Goal: Task Accomplishment & Management: Use online tool/utility

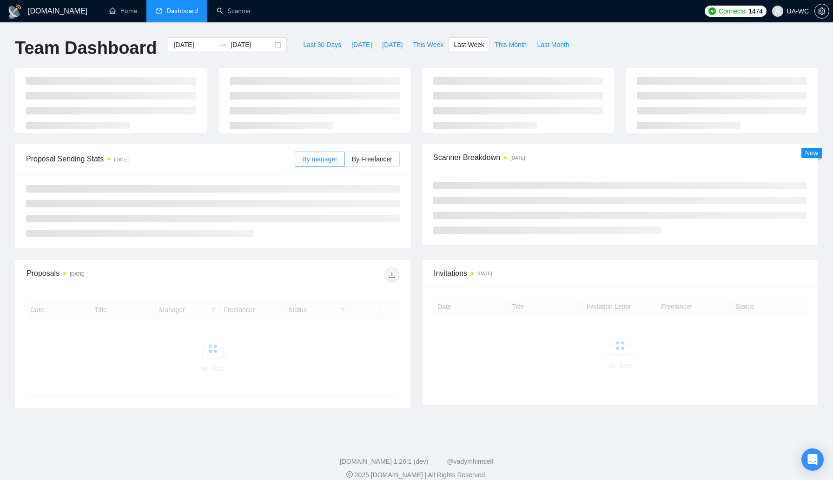
scroll to position [11, 0]
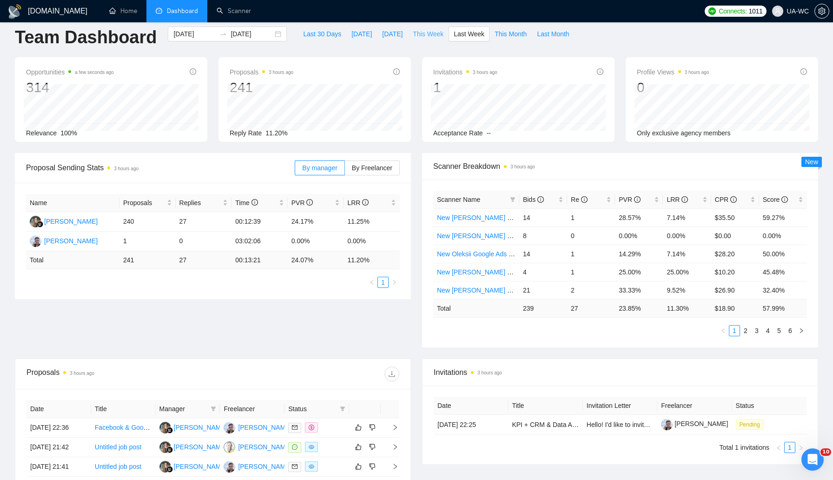
click at [439, 36] on span "This Week" at bounding box center [428, 34] width 31 height 10
type input "2025-09-15"
type input "2025-09-21"
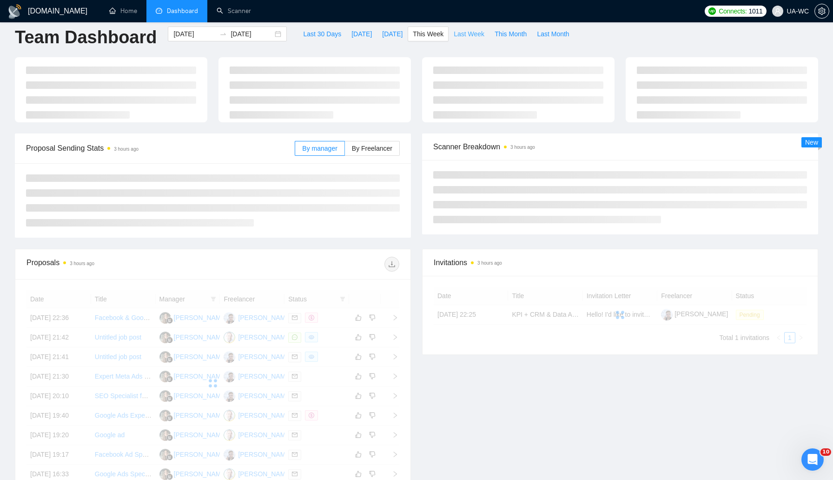
click at [462, 40] on button "Last Week" at bounding box center [469, 34] width 41 height 15
type input "2025-09-08"
type input "2025-09-14"
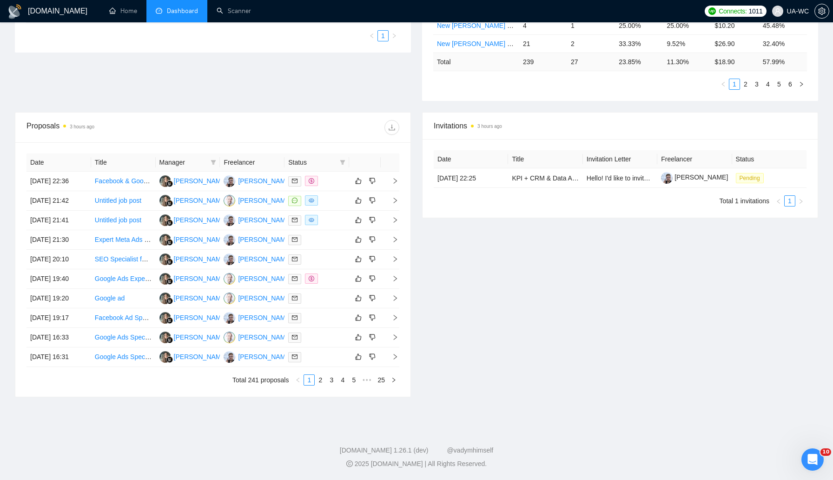
scroll to position [332, 0]
click at [315, 385] on link "2" at bounding box center [320, 380] width 10 height 10
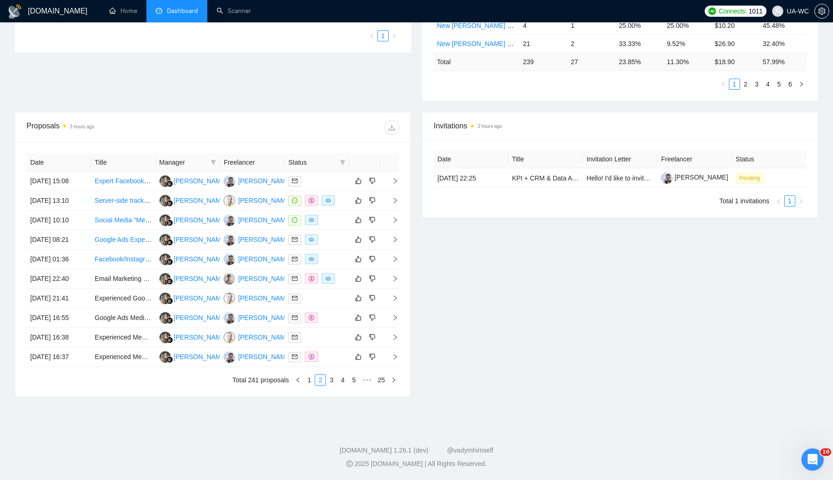
click at [457, 358] on div "Invitations 3 hours ago Date Title Invitation Letter Freelancer Status 08 Sep, …" at bounding box center [620, 254] width 407 height 285
click at [327, 385] on link "3" at bounding box center [331, 380] width 10 height 10
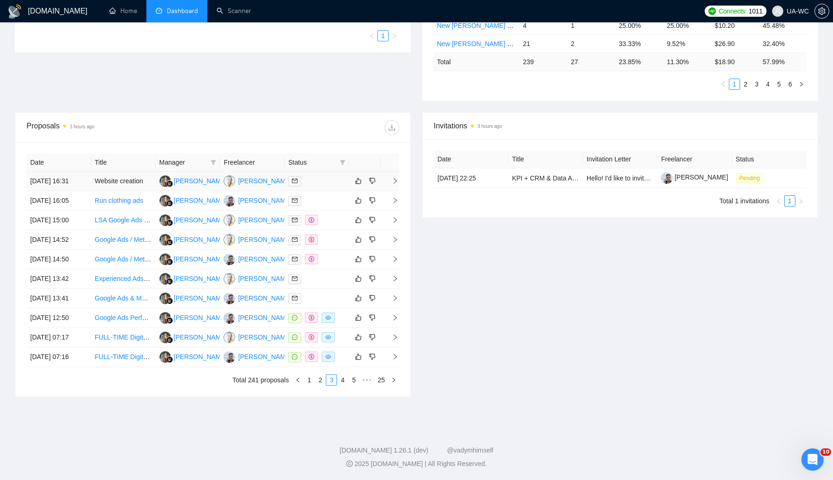
click at [392, 178] on icon "right" at bounding box center [395, 181] width 7 height 7
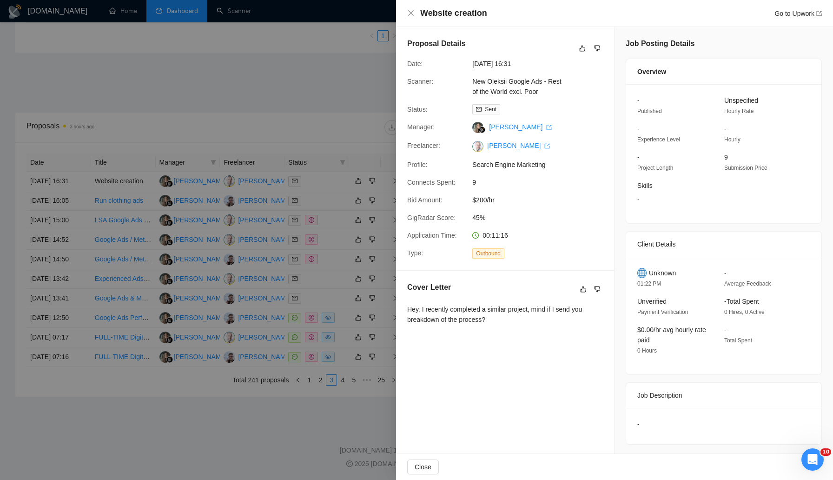
click at [230, 217] on div at bounding box center [416, 240] width 833 height 480
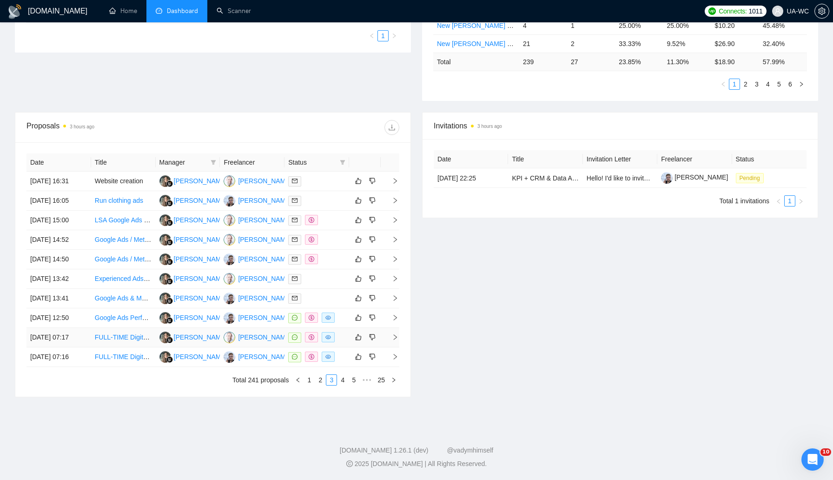
click at [397, 338] on icon "right" at bounding box center [395, 337] width 7 height 7
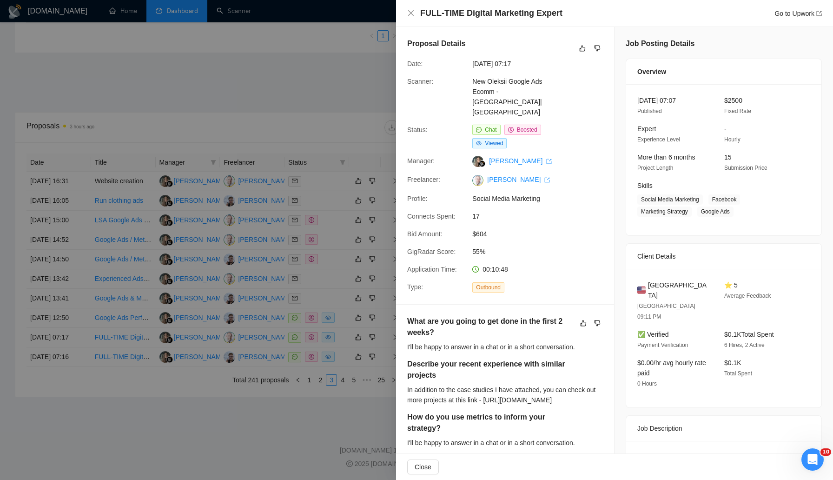
click at [258, 199] on div at bounding box center [416, 240] width 833 height 480
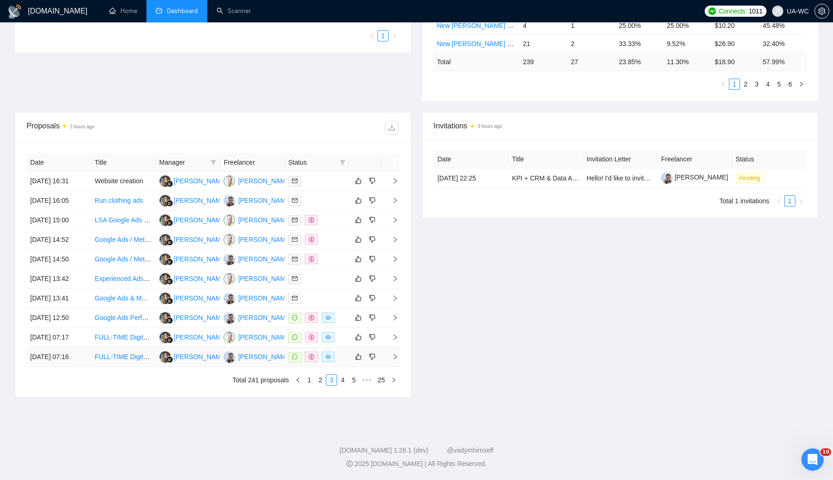
click at [397, 360] on icon "right" at bounding box center [395, 356] width 7 height 7
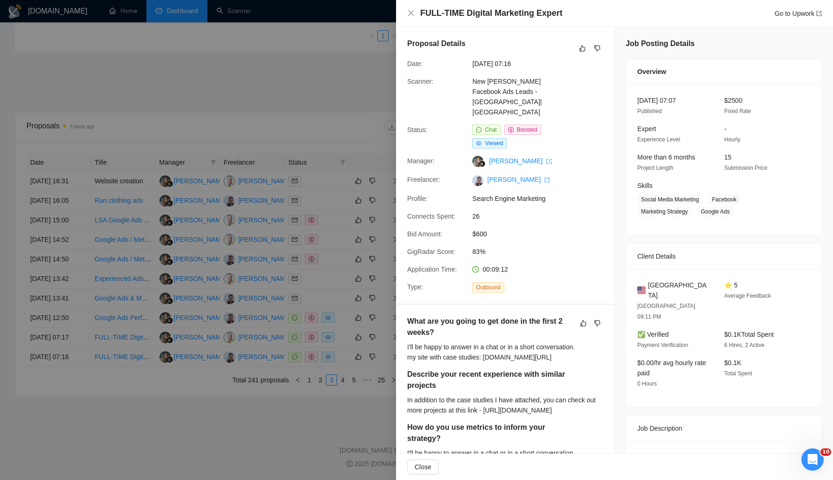
click at [204, 232] on div at bounding box center [416, 240] width 833 height 480
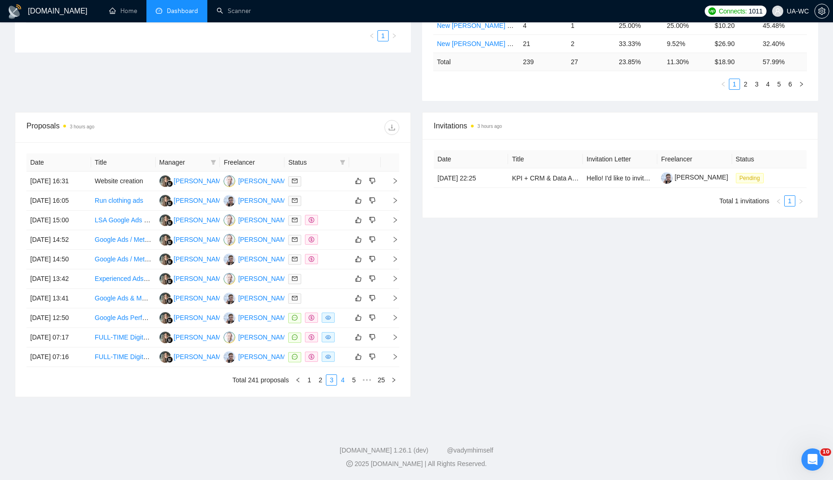
click at [345, 385] on link "4" at bounding box center [343, 380] width 10 height 10
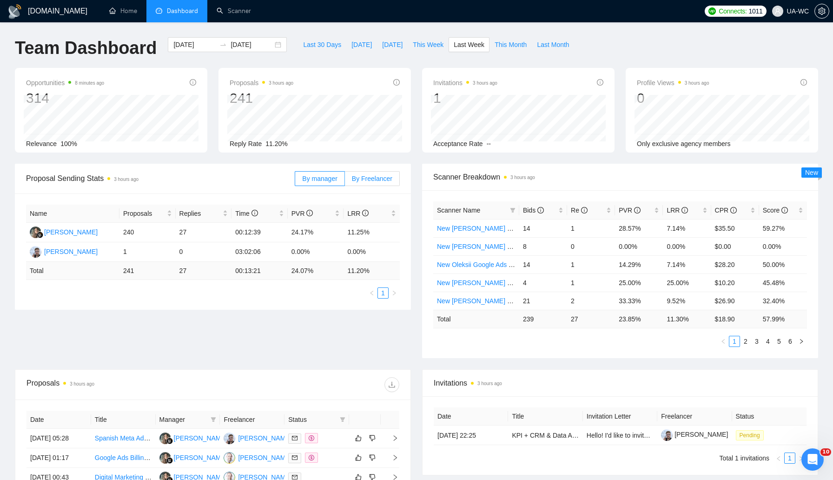
click at [353, 173] on label "By Freelancer" at bounding box center [372, 178] width 55 height 15
click at [345, 181] on input "By Freelancer" at bounding box center [345, 181] width 0 height 0
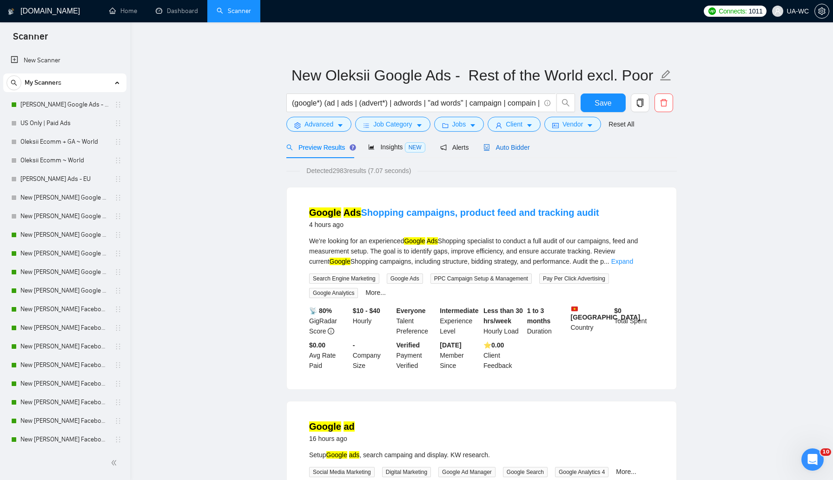
click at [504, 147] on span "Auto Bidder" at bounding box center [507, 147] width 46 height 7
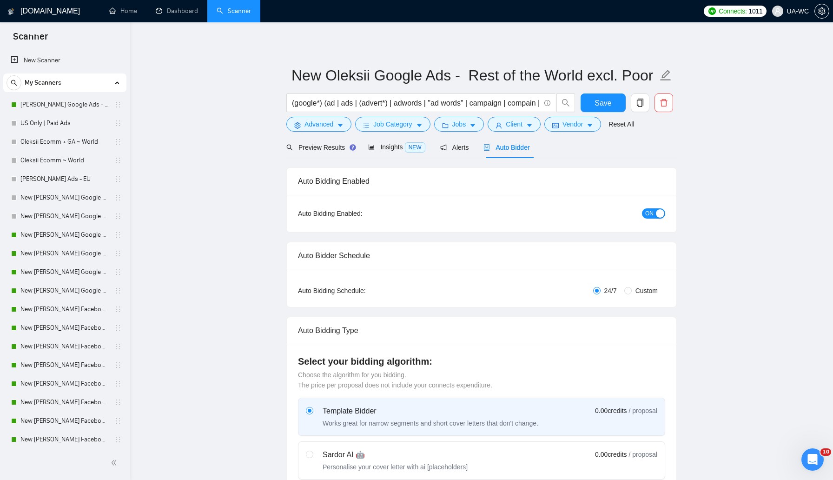
radio input "false"
radio input "true"
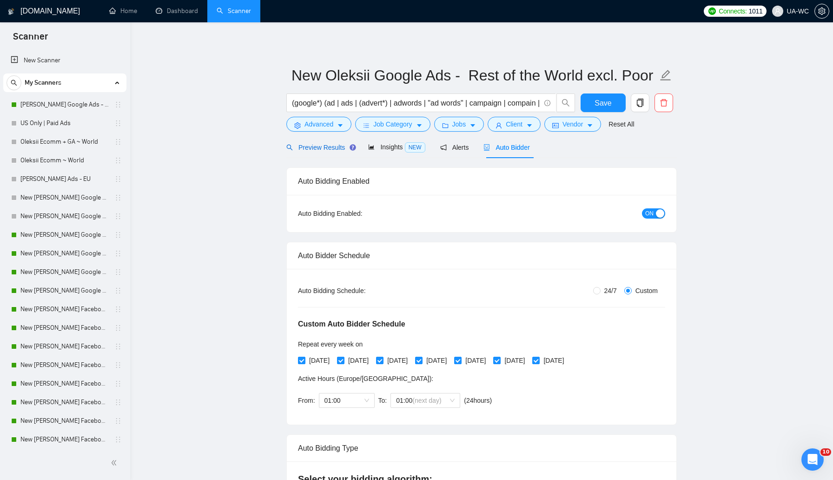
click at [321, 147] on span "Preview Results" at bounding box center [319, 147] width 67 height 7
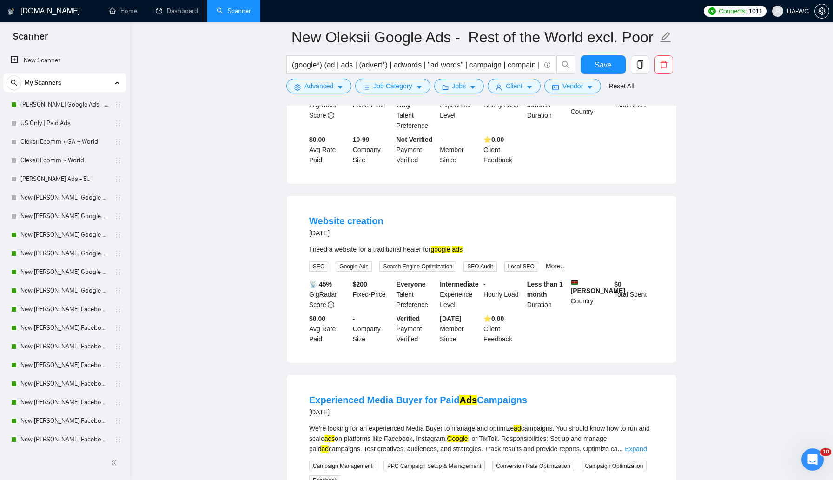
scroll to position [831, 0]
drag, startPoint x: 390, startPoint y: 219, endPoint x: 311, endPoint y: 219, distance: 79.5
click at [311, 219] on div "Website creation 2 days ago" at bounding box center [481, 226] width 345 height 24
copy link "Website creation"
click at [296, 86] on icon "setting" at bounding box center [297, 87] width 7 height 7
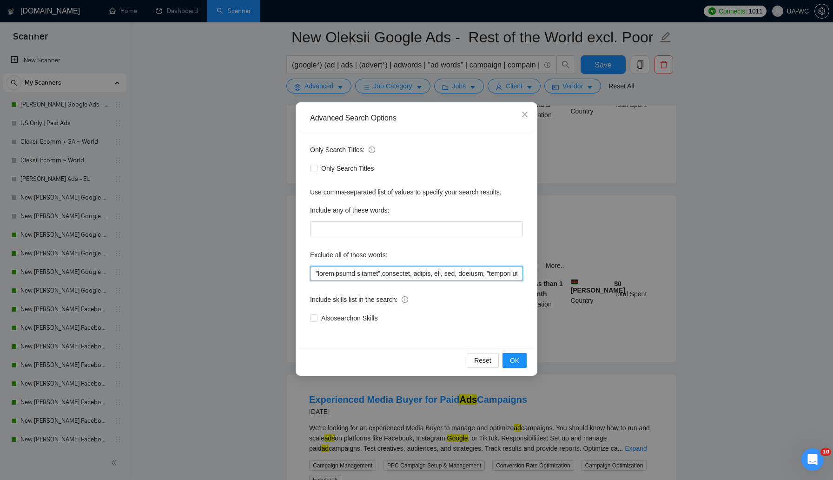
click at [314, 273] on input "text" at bounding box center [416, 273] width 213 height 15
paste input "Website creation"
type input ""Website creation","marketplace posting",affiliate, crypto, cbd, nft, bitcoin, …"
click at [512, 358] on span "OK" at bounding box center [514, 360] width 9 height 10
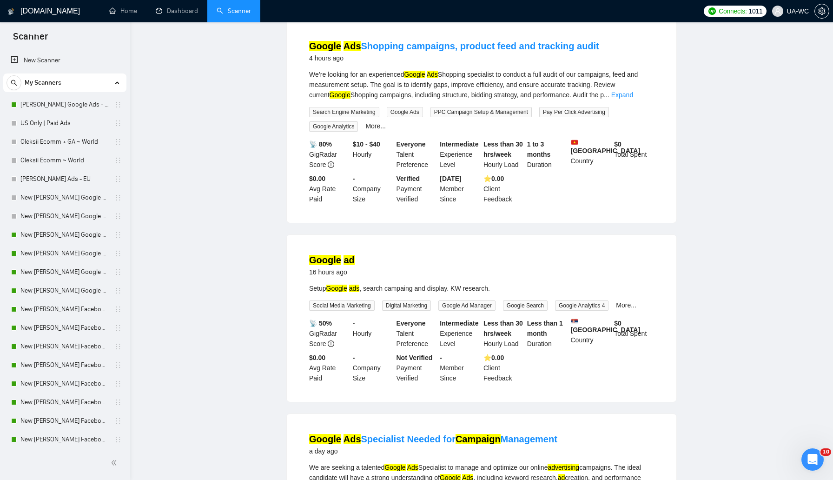
scroll to position [0, 0]
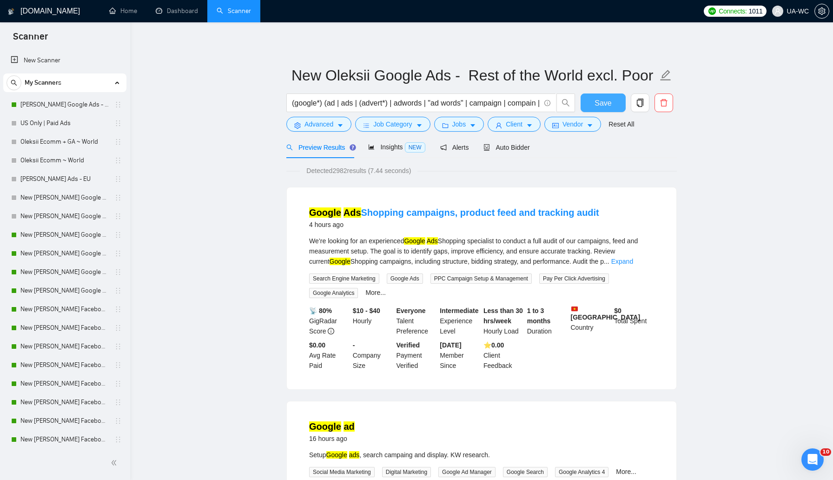
click at [598, 107] on span "Save" at bounding box center [603, 103] width 17 height 12
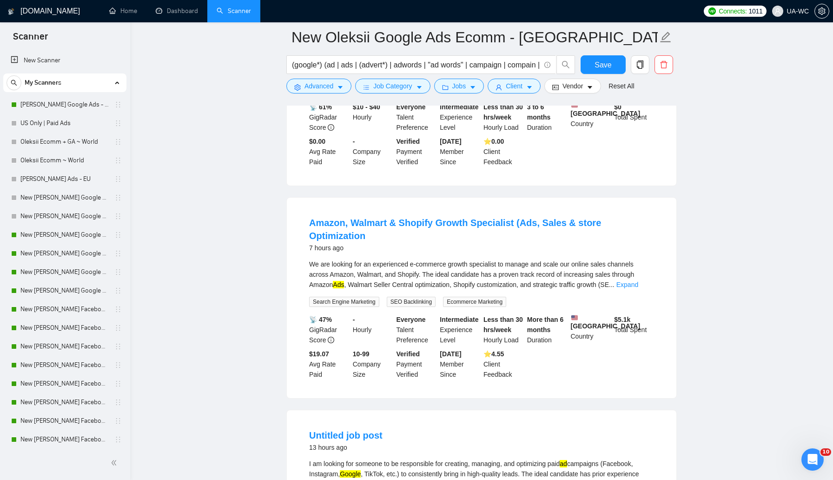
scroll to position [220, 0]
click at [638, 280] on link "Expand" at bounding box center [628, 283] width 22 height 7
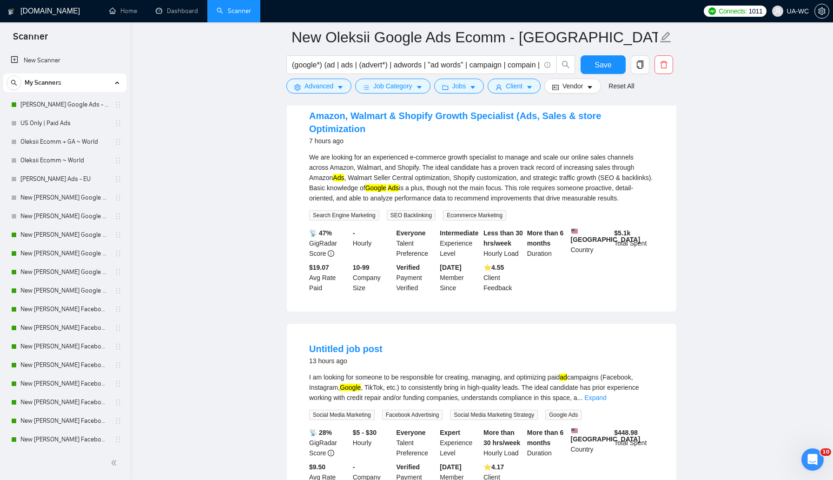
scroll to position [429, 0]
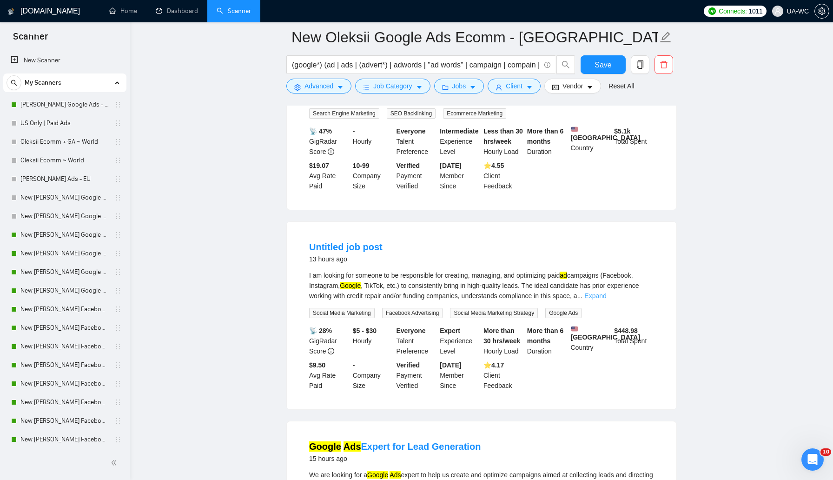
click at [606, 296] on link "Expand" at bounding box center [596, 295] width 22 height 7
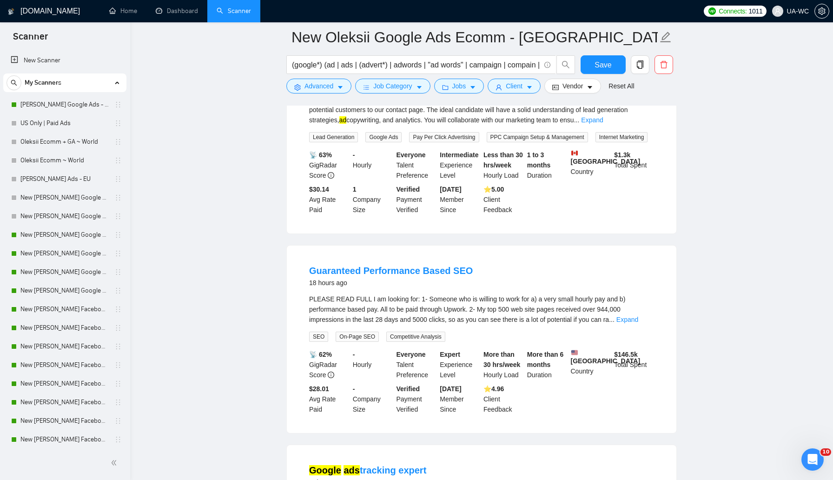
scroll to position [816, 0]
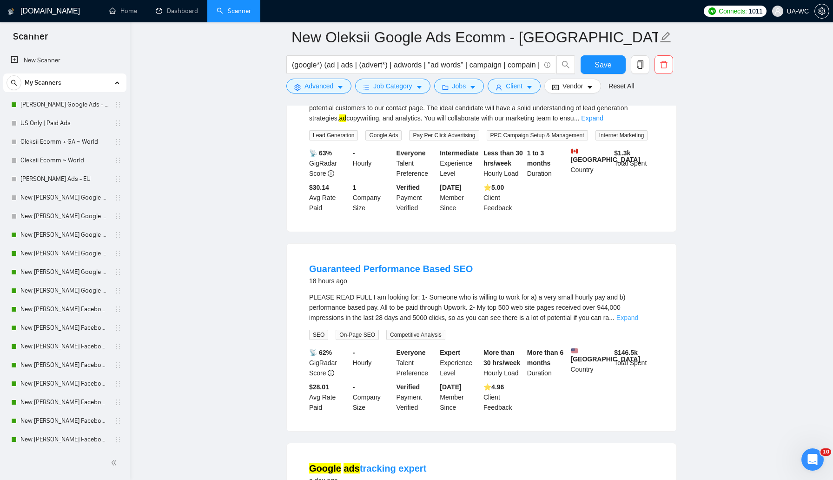
click at [634, 321] on link "Expand" at bounding box center [628, 317] width 22 height 7
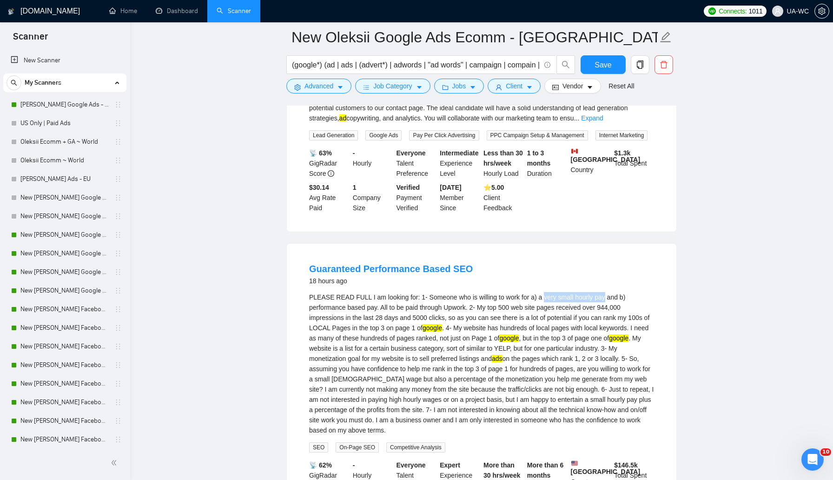
drag, startPoint x: 548, startPoint y: 312, endPoint x: 610, endPoint y: 308, distance: 61.6
click at [610, 308] on div "PLEASE READ FULL I am looking for: 1- Someone who is willing to work for a) a v…" at bounding box center [481, 363] width 345 height 143
copy div "very small hourly pay"
click at [301, 87] on button "Advanced" at bounding box center [318, 86] width 65 height 15
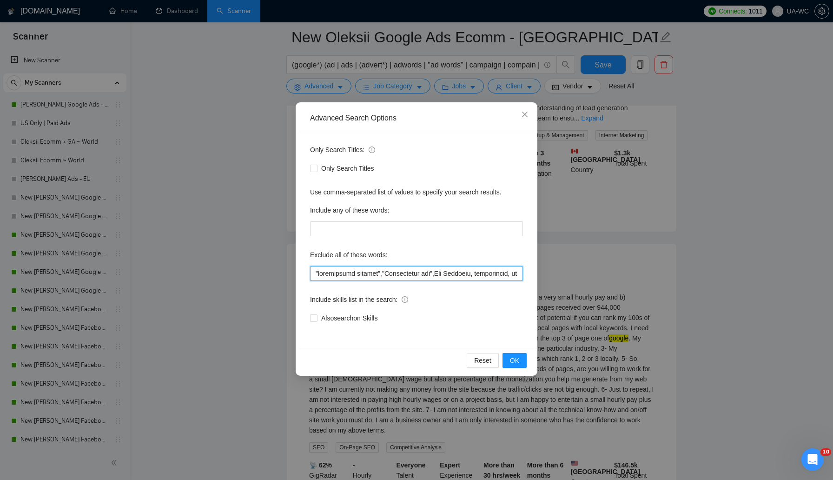
click at [314, 272] on input "text" at bounding box center [416, 273] width 213 height 15
paste input "very small hourly pay"
type input ""very small hourly pay","marketplace posting","Performance fee",Web Scraping, i…"
click at [515, 363] on span "OK" at bounding box center [514, 360] width 9 height 10
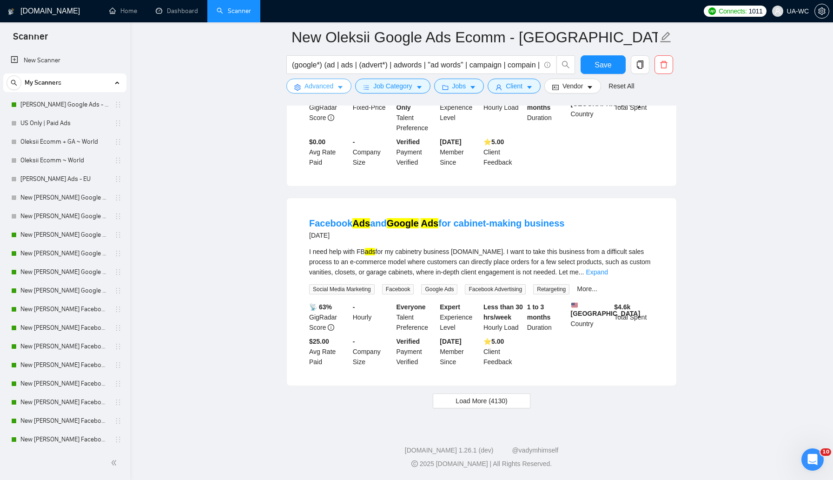
scroll to position [1888, 0]
click at [472, 404] on span "Load More (4130)" at bounding box center [482, 401] width 52 height 10
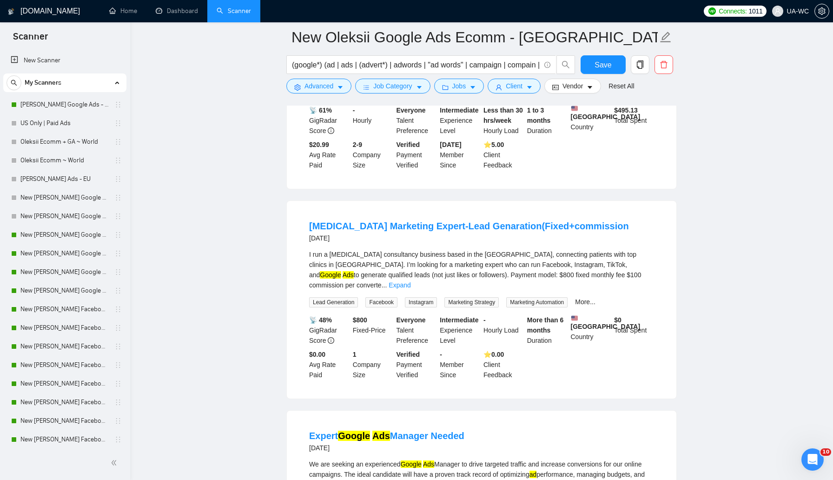
scroll to position [3534, 0]
click at [411, 288] on link "Expand" at bounding box center [400, 284] width 22 height 7
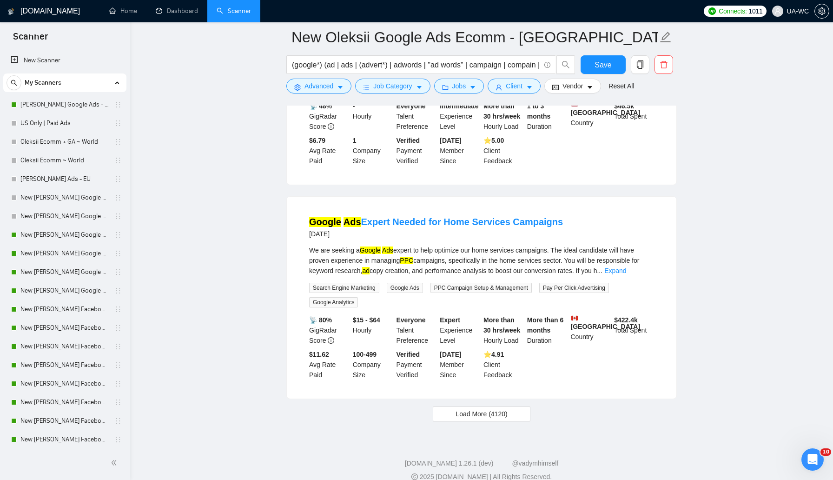
scroll to position [4082, 0]
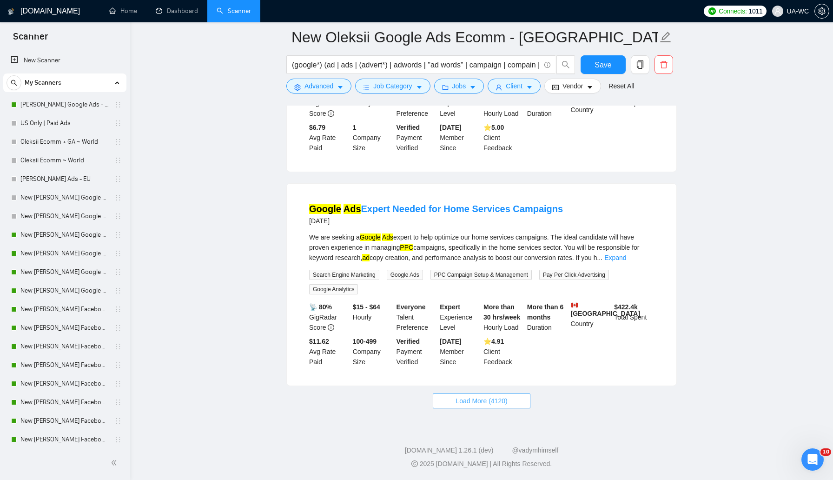
click at [462, 405] on span "Load More (4120)" at bounding box center [482, 401] width 52 height 10
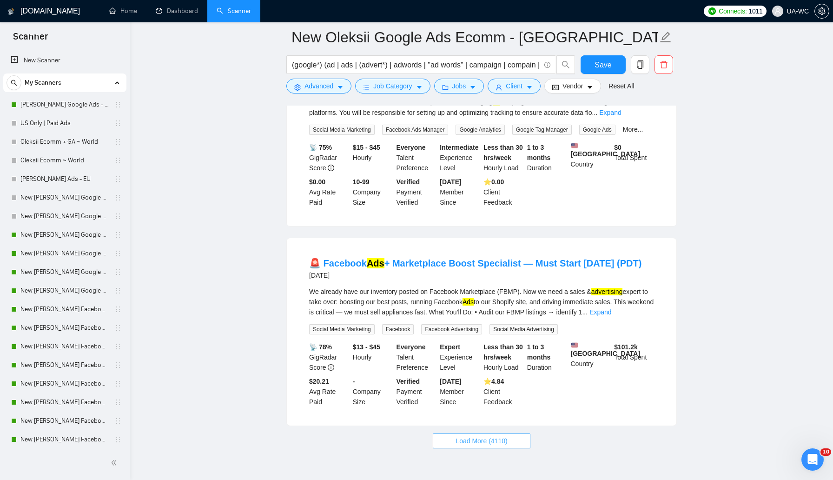
scroll to position [6071, 0]
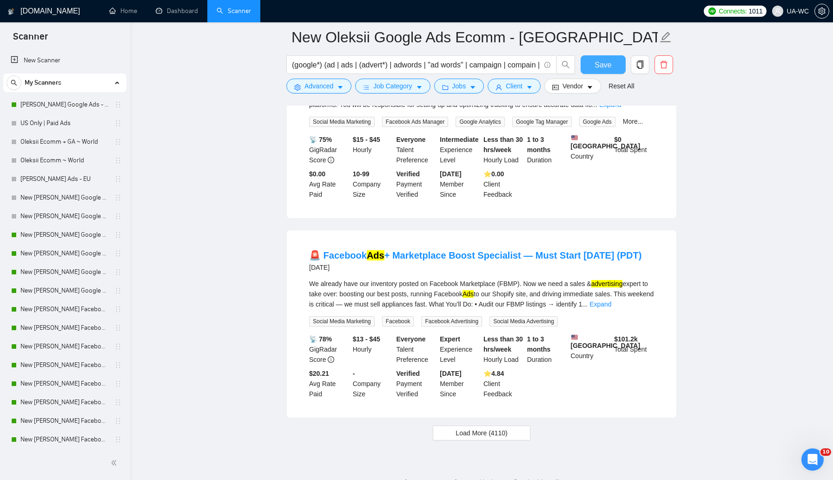
click at [594, 65] on button "Save" at bounding box center [603, 64] width 45 height 19
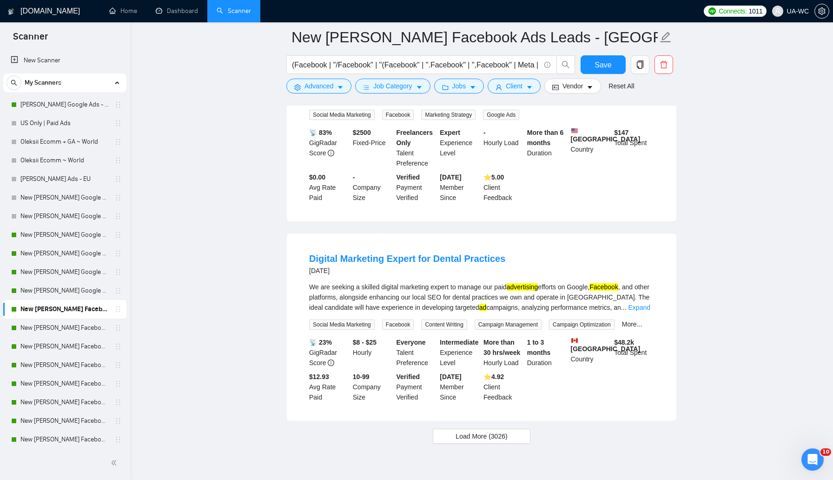
scroll to position [1820, 0]
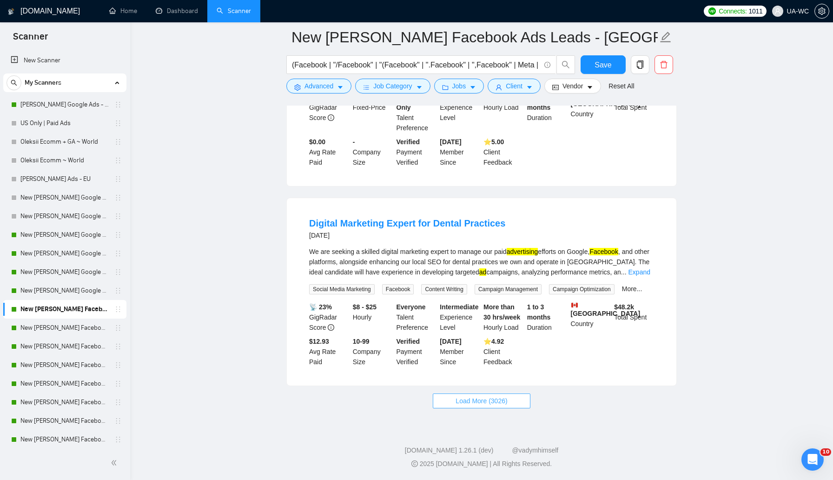
click at [461, 400] on span "Load More (3026)" at bounding box center [482, 401] width 52 height 10
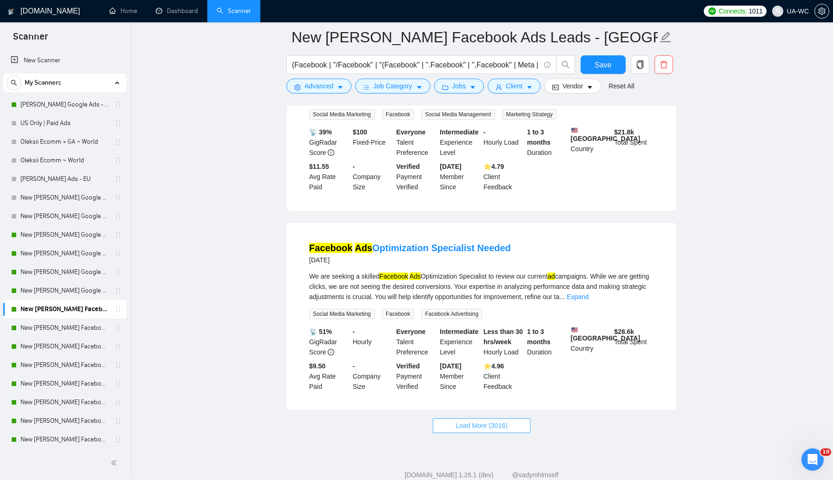
scroll to position [3891, 0]
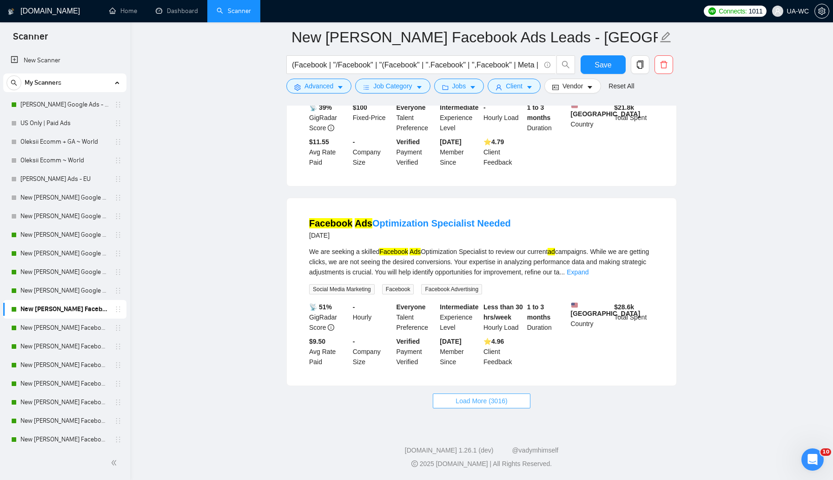
click at [477, 406] on button "Load More (3016)" at bounding box center [481, 400] width 97 height 15
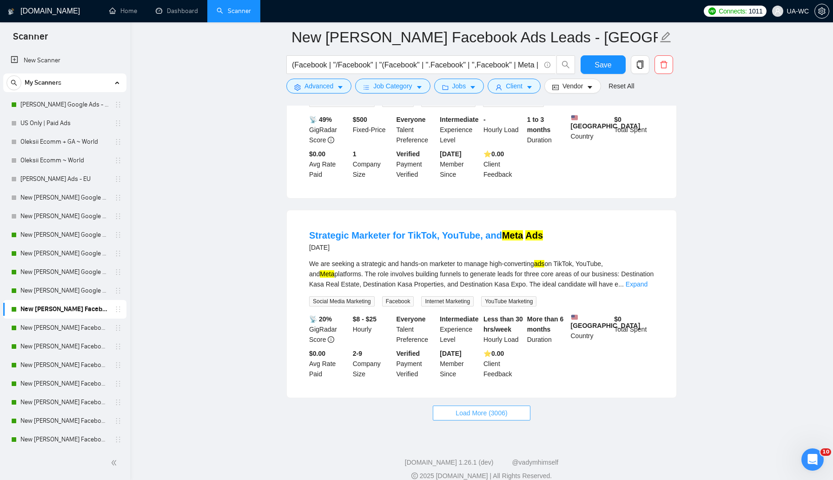
scroll to position [5982, 0]
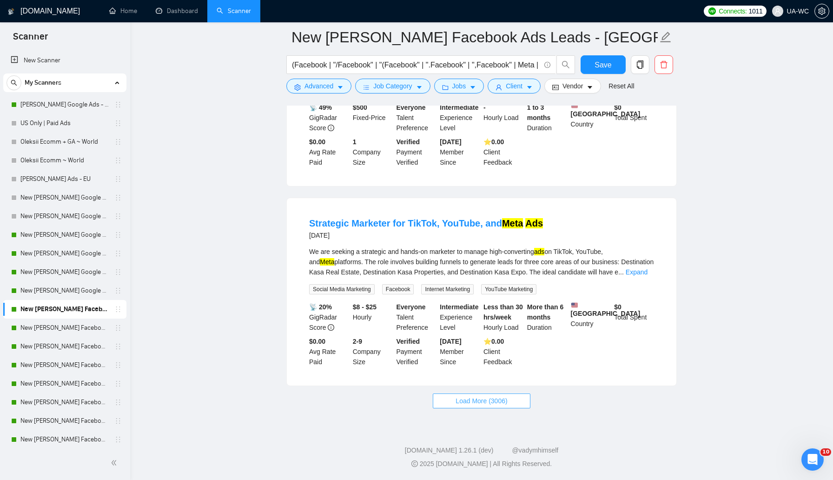
click at [452, 403] on button "Load More (3006)" at bounding box center [481, 400] width 97 height 15
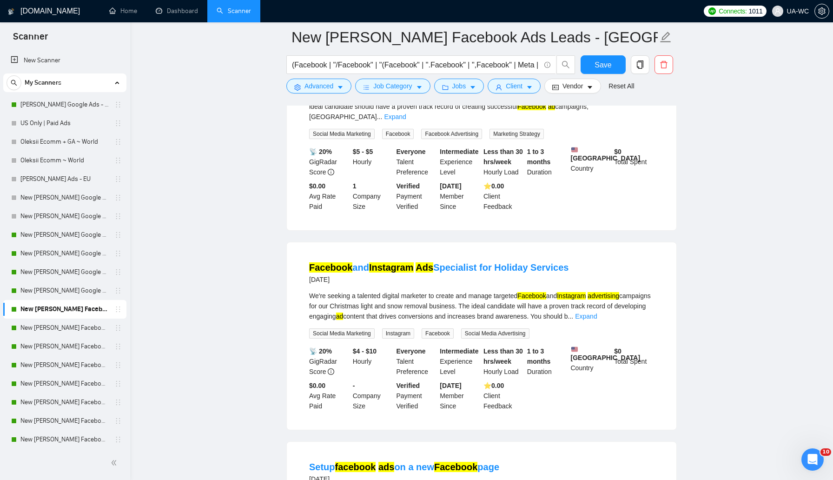
scroll to position [4286, 0]
